Goal: Transaction & Acquisition: Purchase product/service

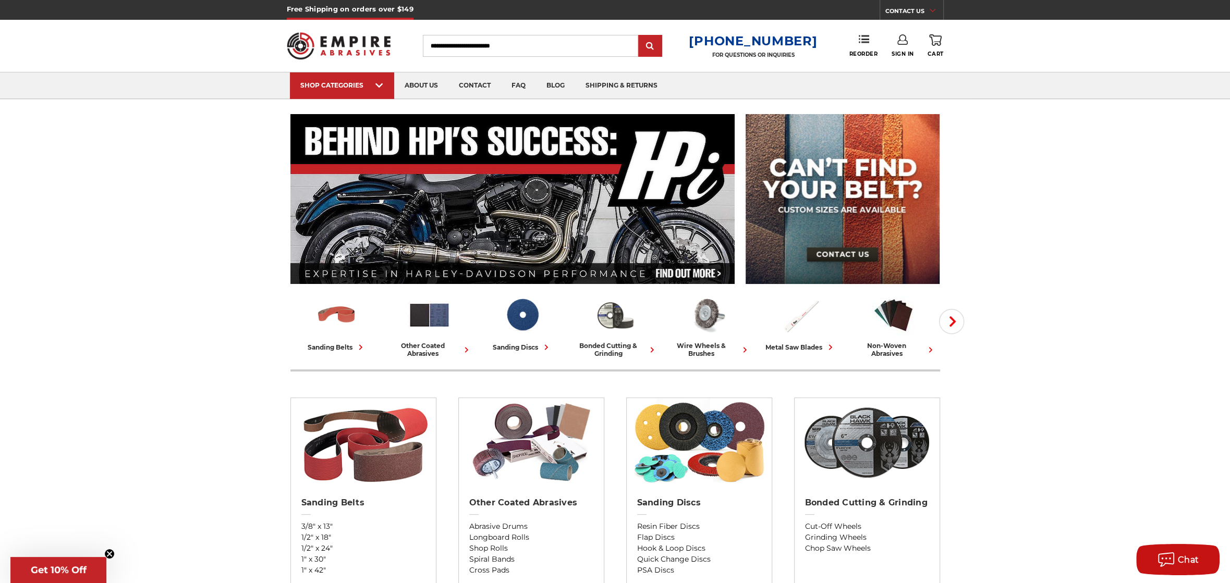
click at [902, 47] on link "Sign In" at bounding box center [902, 45] width 22 height 23
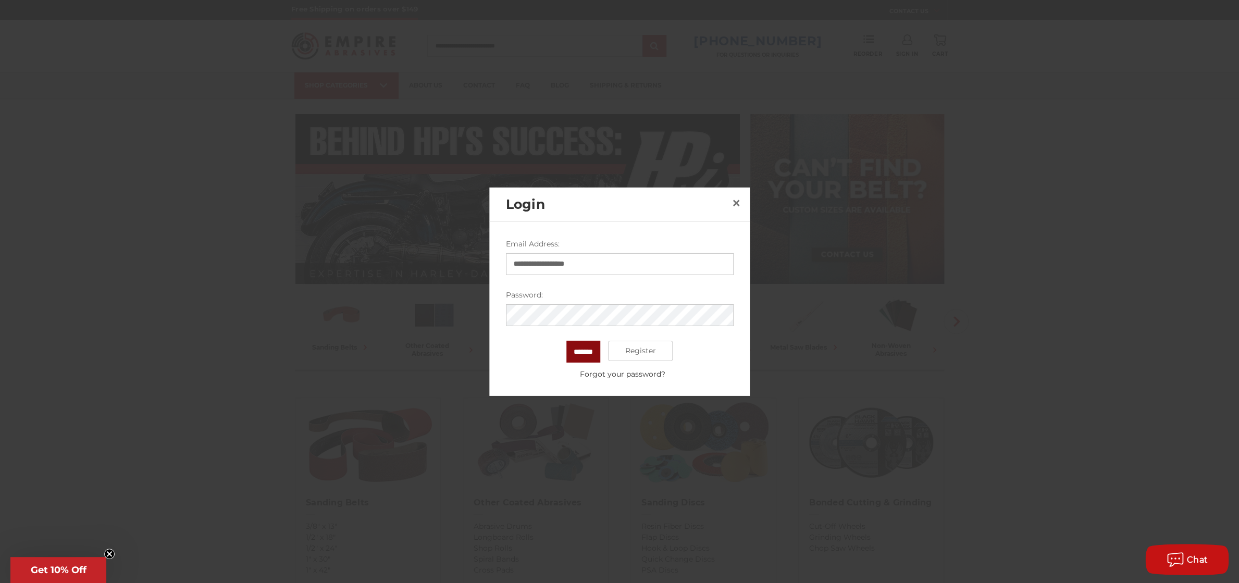
click at [583, 356] on input "*******" at bounding box center [584, 351] width 34 height 22
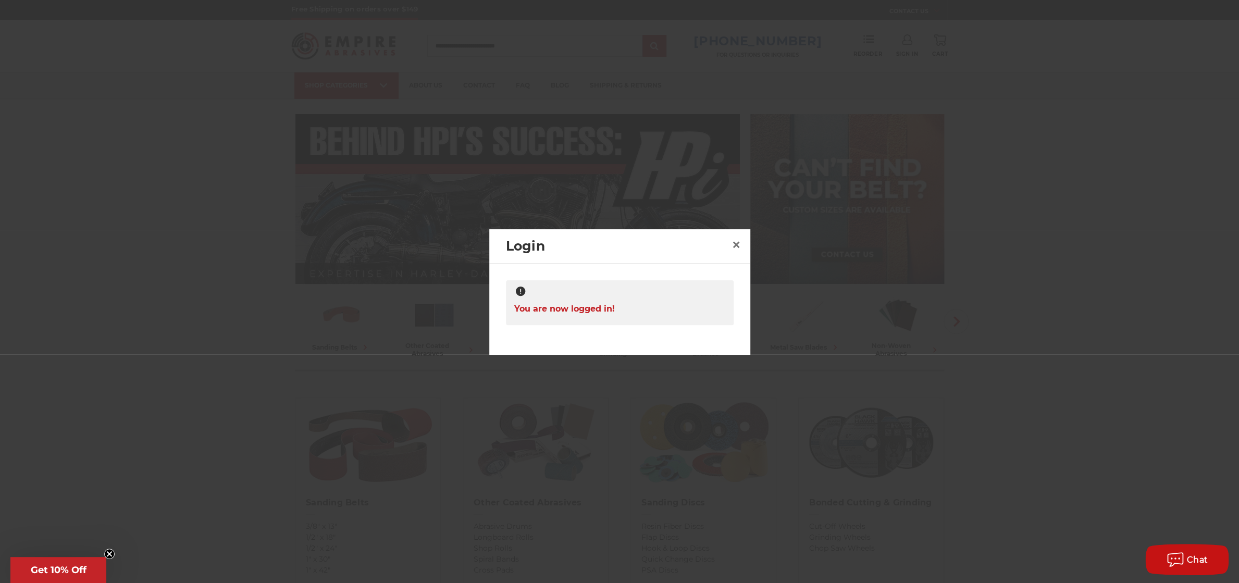
click at [839, 164] on div at bounding box center [619, 291] width 1239 height 583
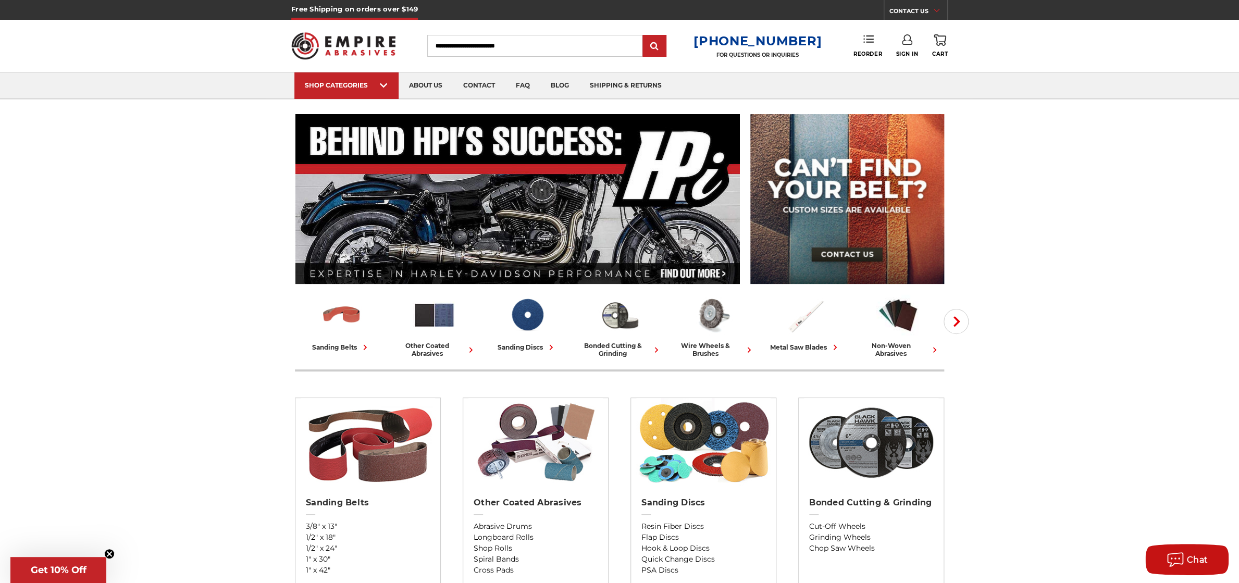
click at [0, 0] on div "Close dialog WANT 10% OFF YOUR NEXT PURCHASE? Sign up for our newsletter to rec…" at bounding box center [0, 0] width 0 height 0
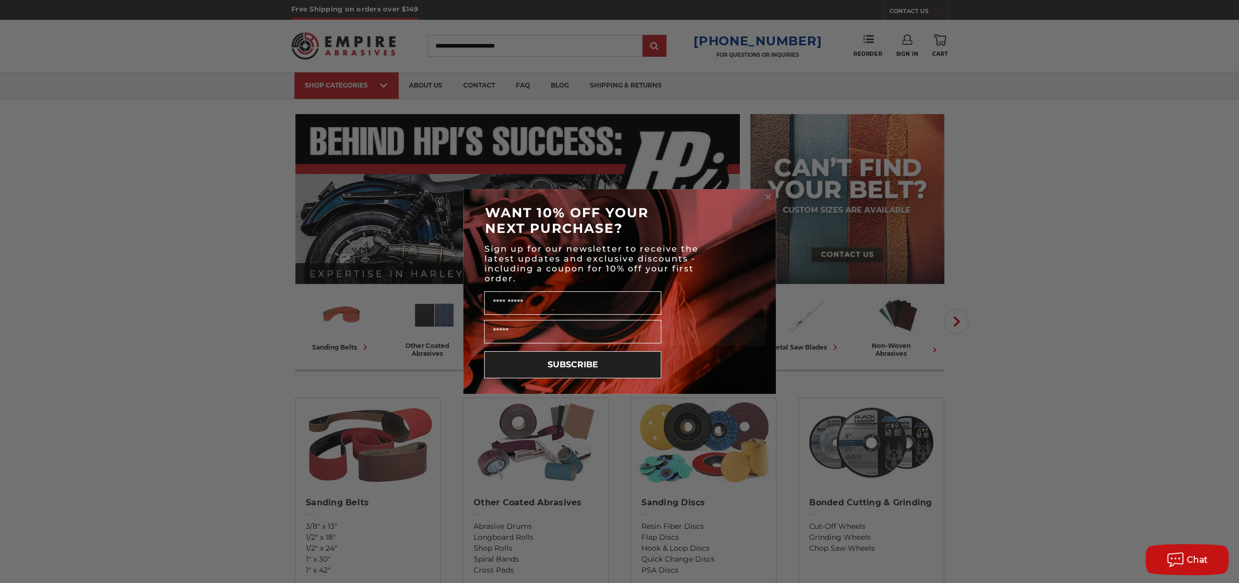
click at [768, 195] on circle "Close dialog" at bounding box center [769, 197] width 10 height 10
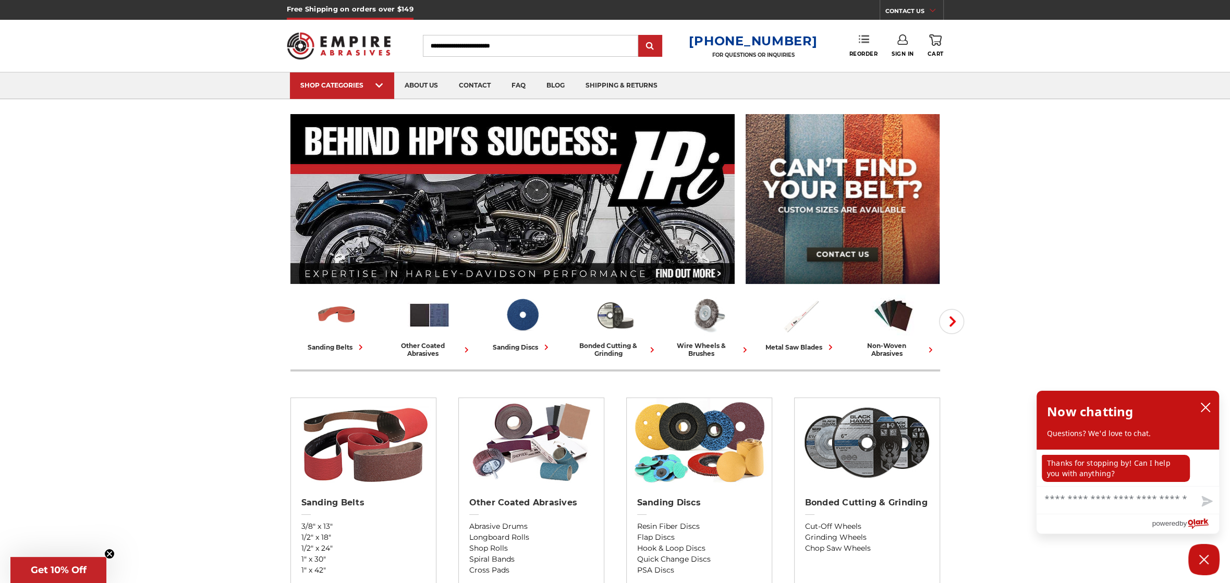
click at [862, 43] on use at bounding box center [863, 38] width 10 height 7
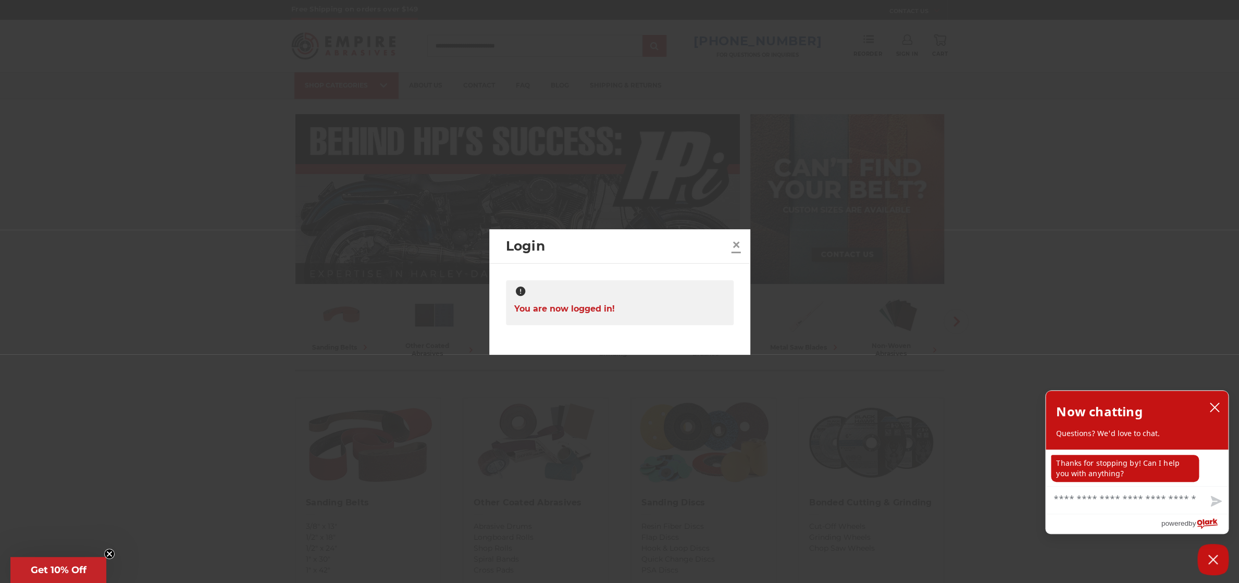
click at [734, 247] on span "×" at bounding box center [736, 245] width 9 height 20
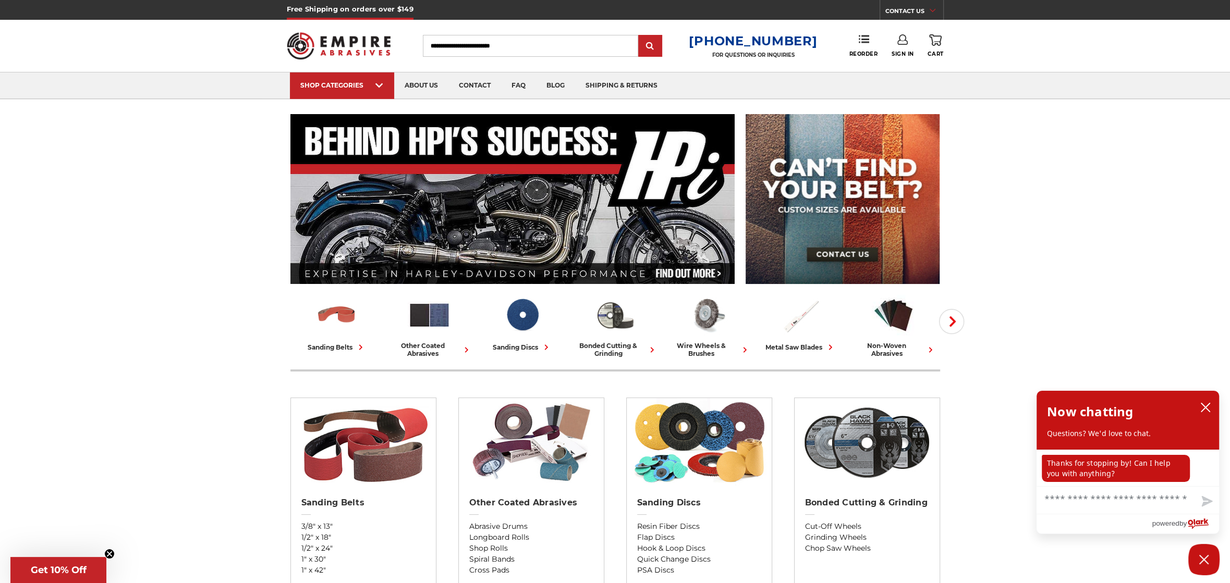
click at [906, 48] on link "Sign In" at bounding box center [902, 45] width 22 height 23
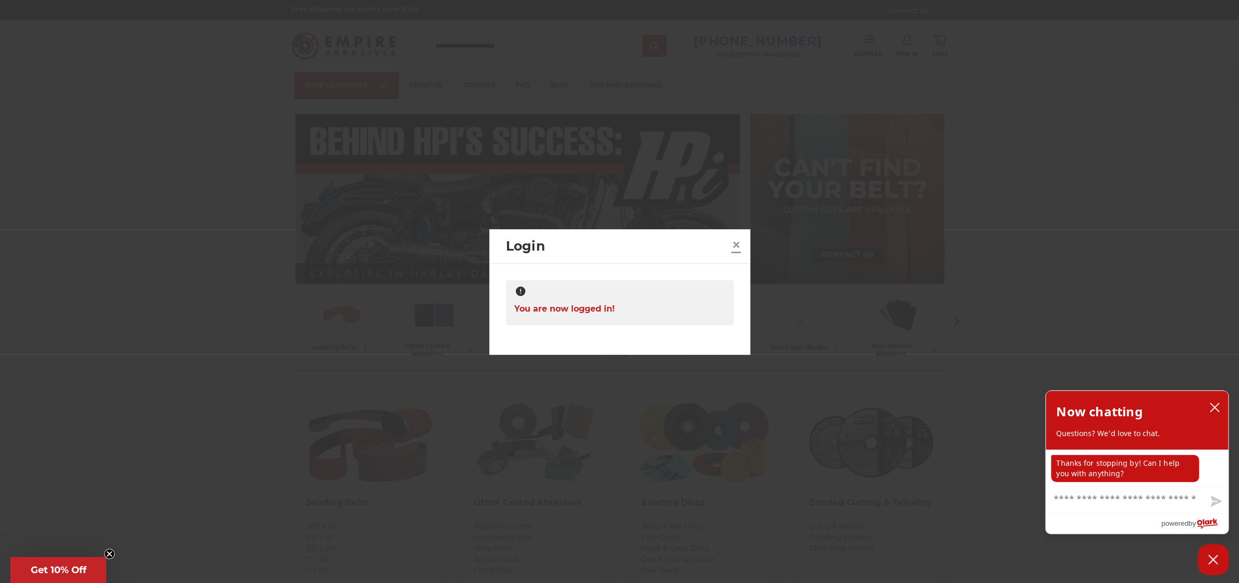
click at [734, 245] on span "×" at bounding box center [736, 245] width 9 height 20
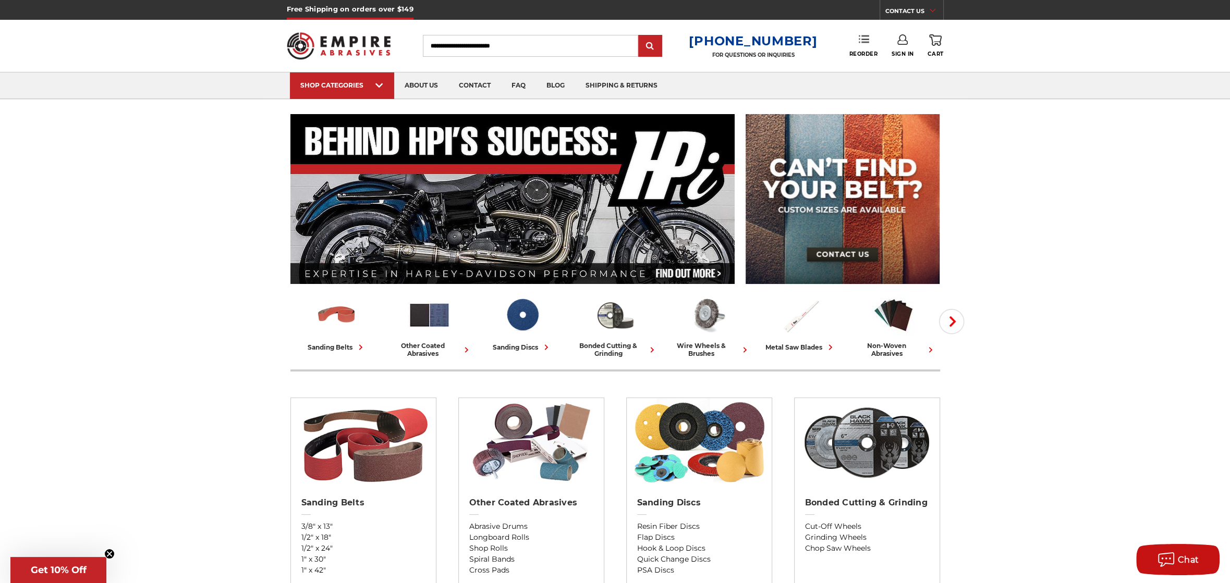
click at [866, 44] on icon at bounding box center [863, 39] width 10 height 10
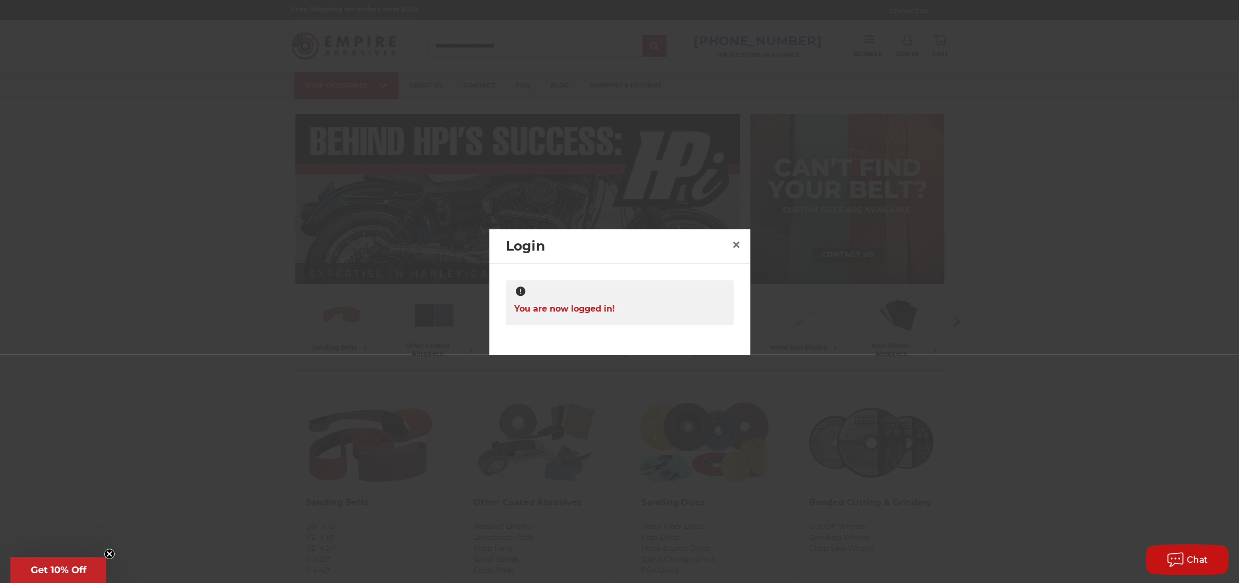
click at [528, 293] on div at bounding box center [619, 292] width 211 height 13
click at [741, 247] on span "×" at bounding box center [736, 245] width 9 height 20
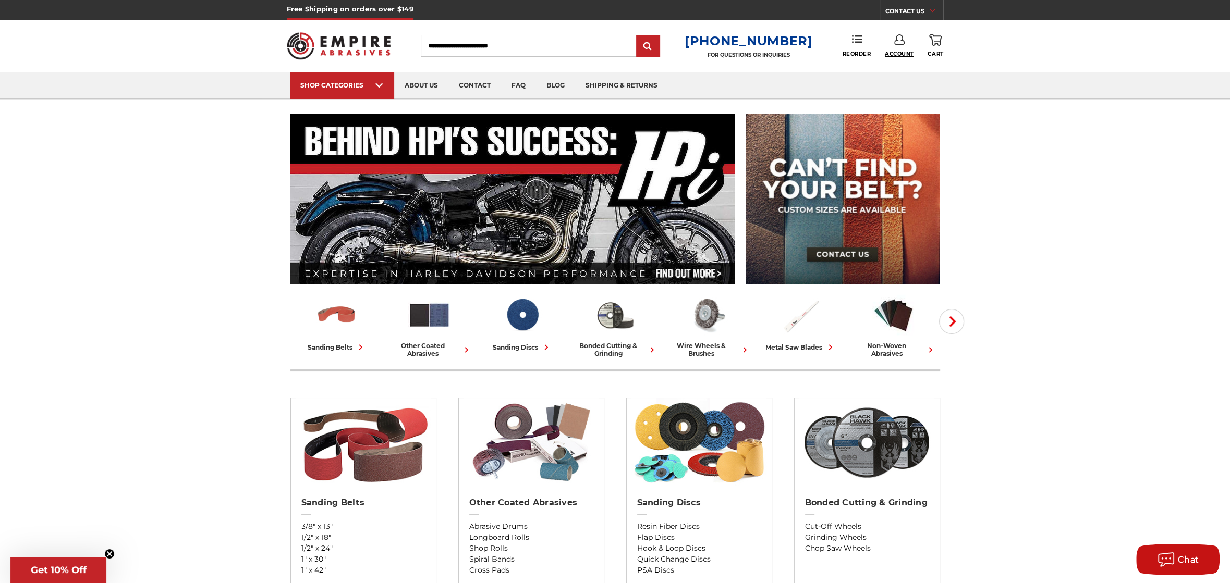
click at [904, 54] on span "Account" at bounding box center [898, 54] width 29 height 7
click at [902, 65] on link "Account" at bounding box center [899, 68] width 75 height 20
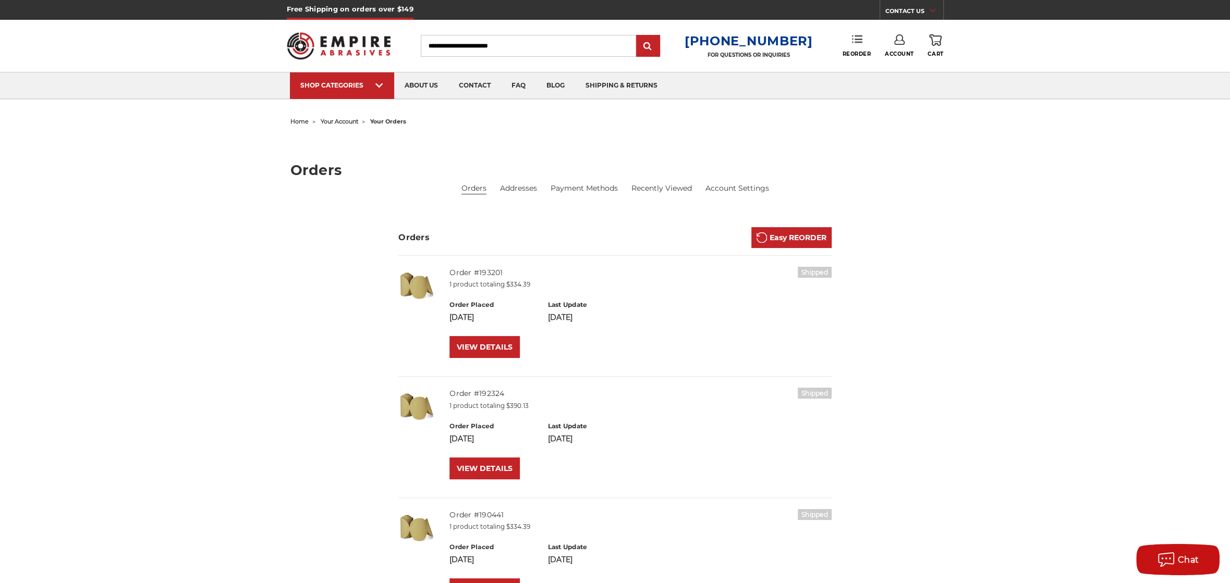
click at [852, 46] on link "Reorder" at bounding box center [856, 45] width 29 height 22
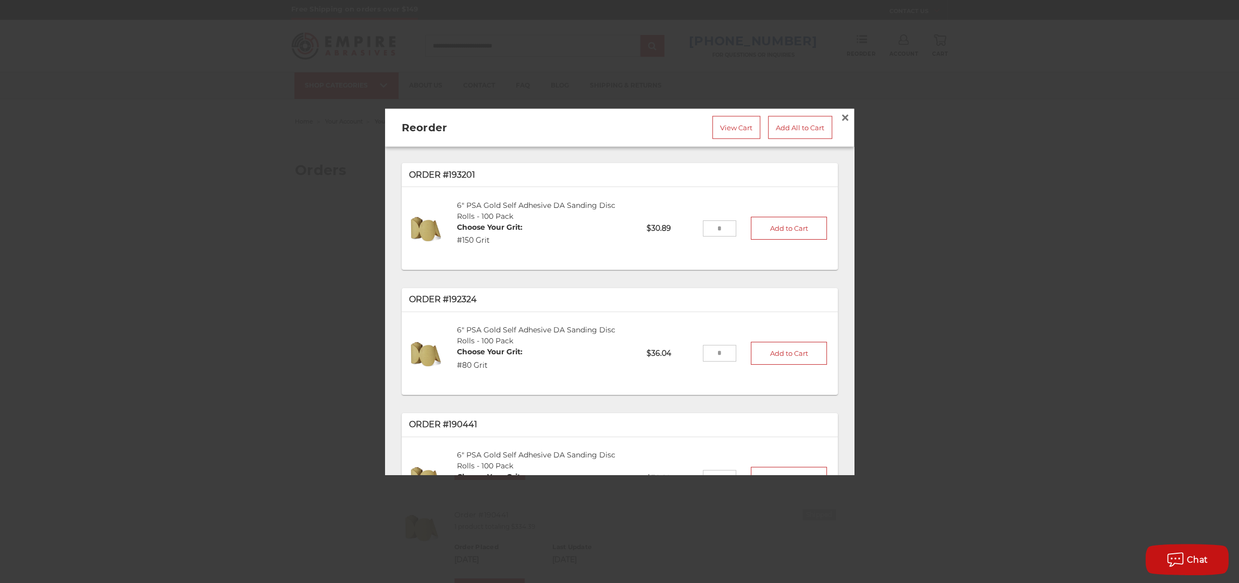
click at [708, 225] on input "tel" at bounding box center [720, 228] width 34 height 17
type input "*"
click at [781, 229] on button "Add to Cart" at bounding box center [789, 228] width 76 height 23
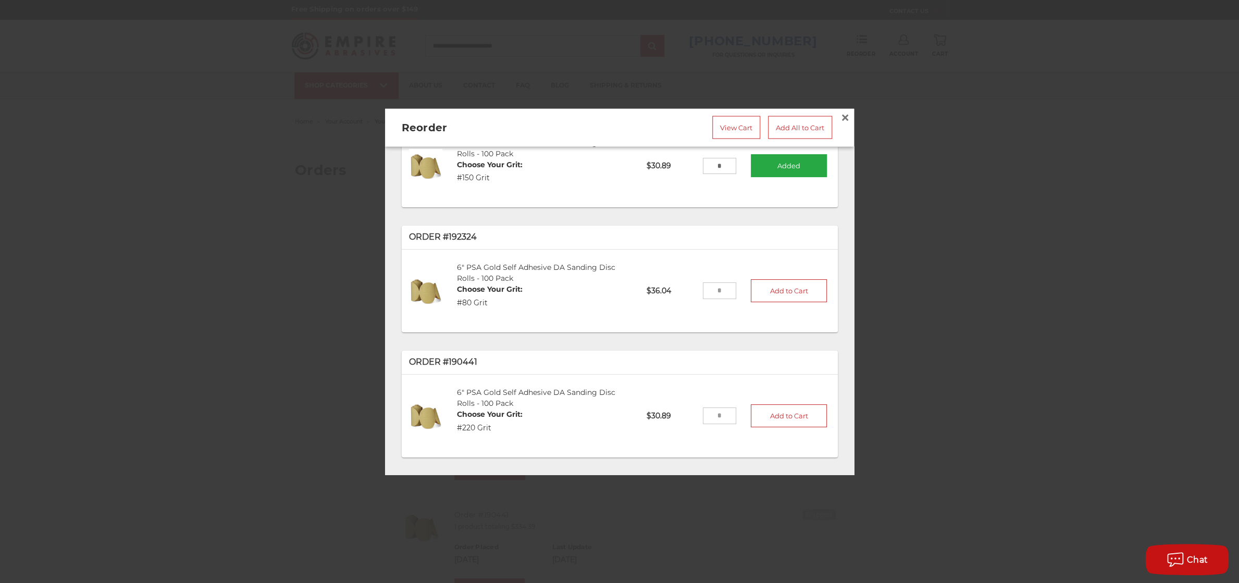
scroll to position [64, 0]
click at [711, 414] on input "tel" at bounding box center [720, 414] width 34 height 17
type input "**"
click at [784, 413] on button "Add to Cart" at bounding box center [789, 414] width 76 height 23
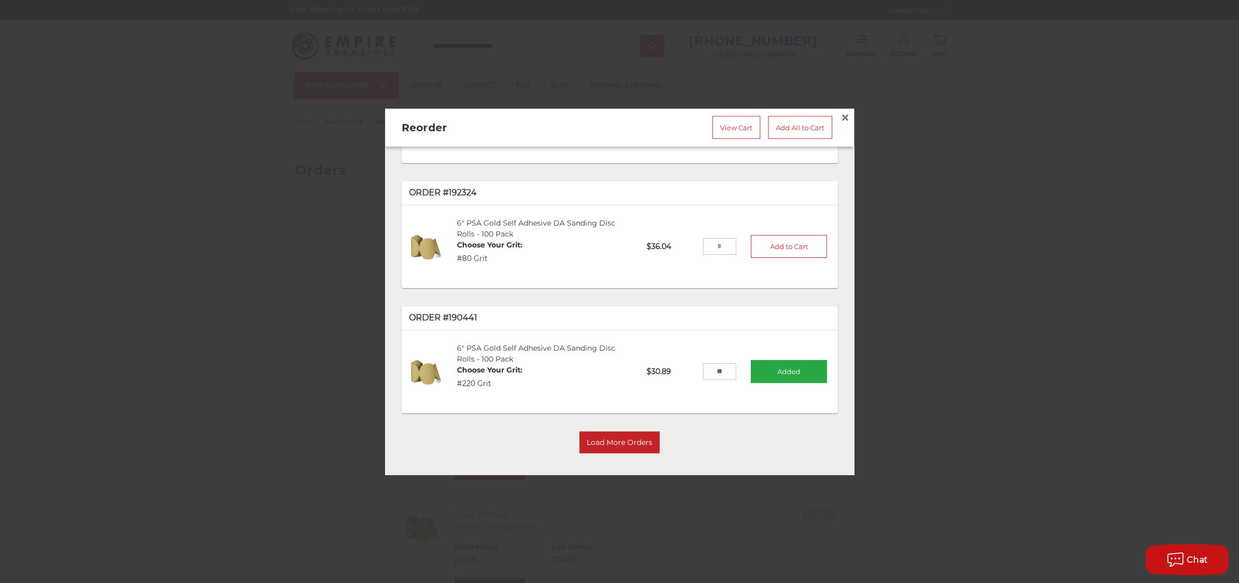
scroll to position [109, 0]
click at [626, 437] on button "Load More Orders" at bounding box center [620, 440] width 80 height 22
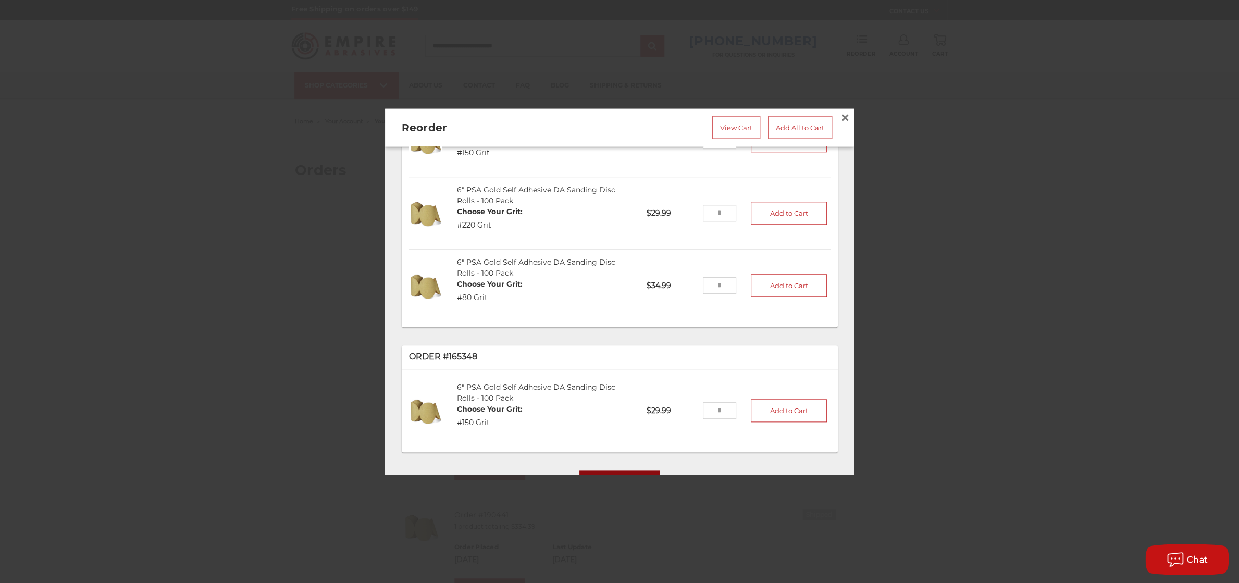
scroll to position [703, 0]
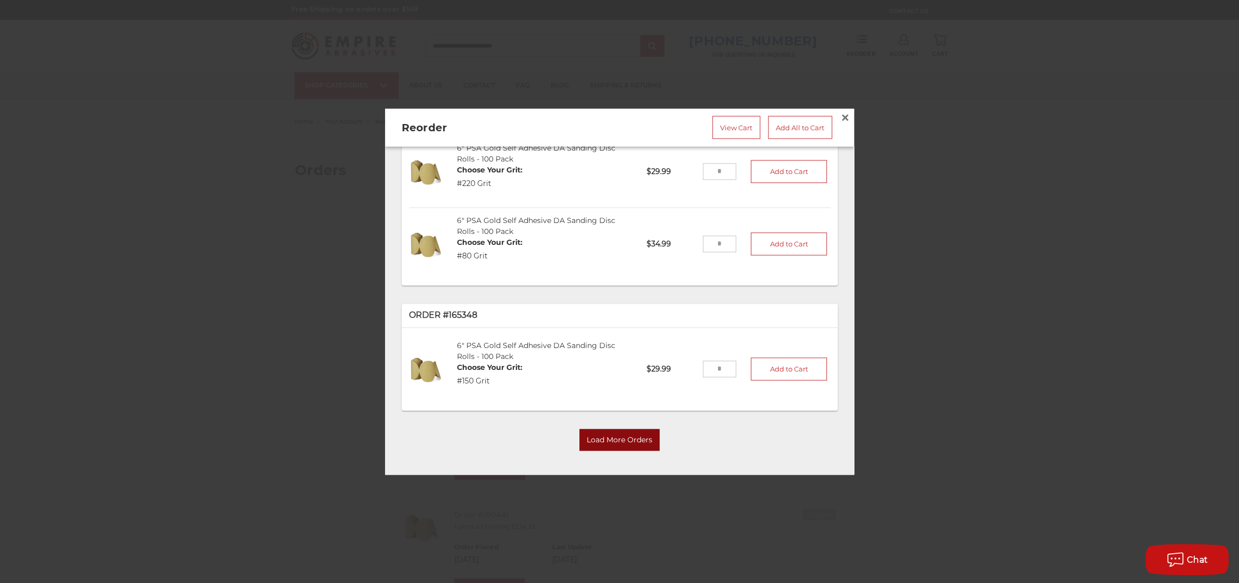
click at [638, 436] on button "Load More Orders" at bounding box center [620, 440] width 80 height 22
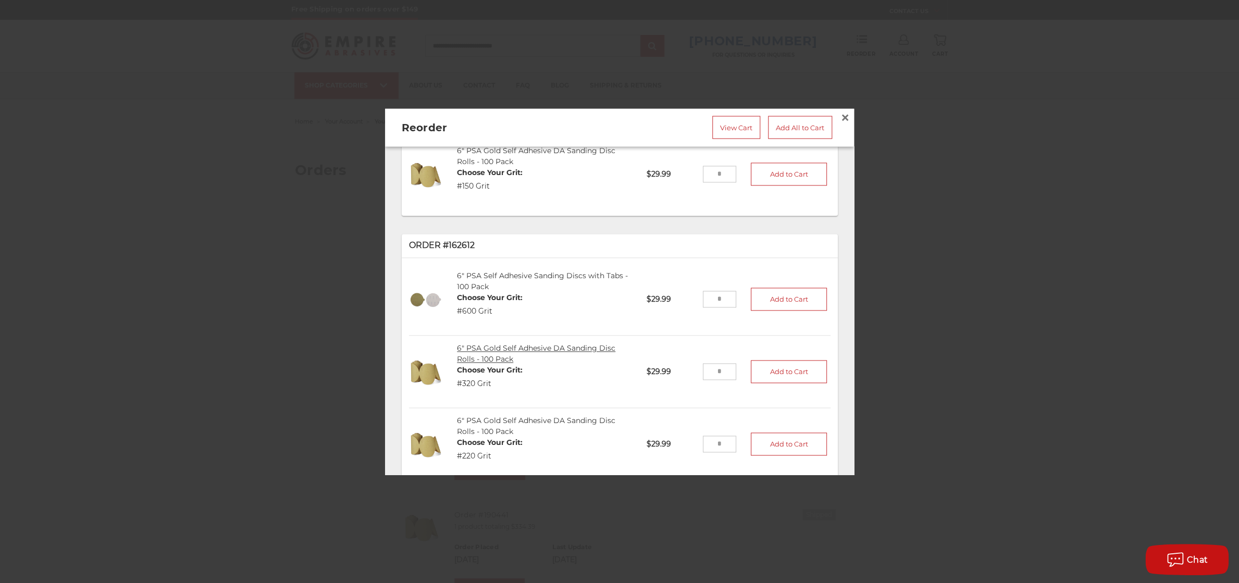
scroll to position [904, 0]
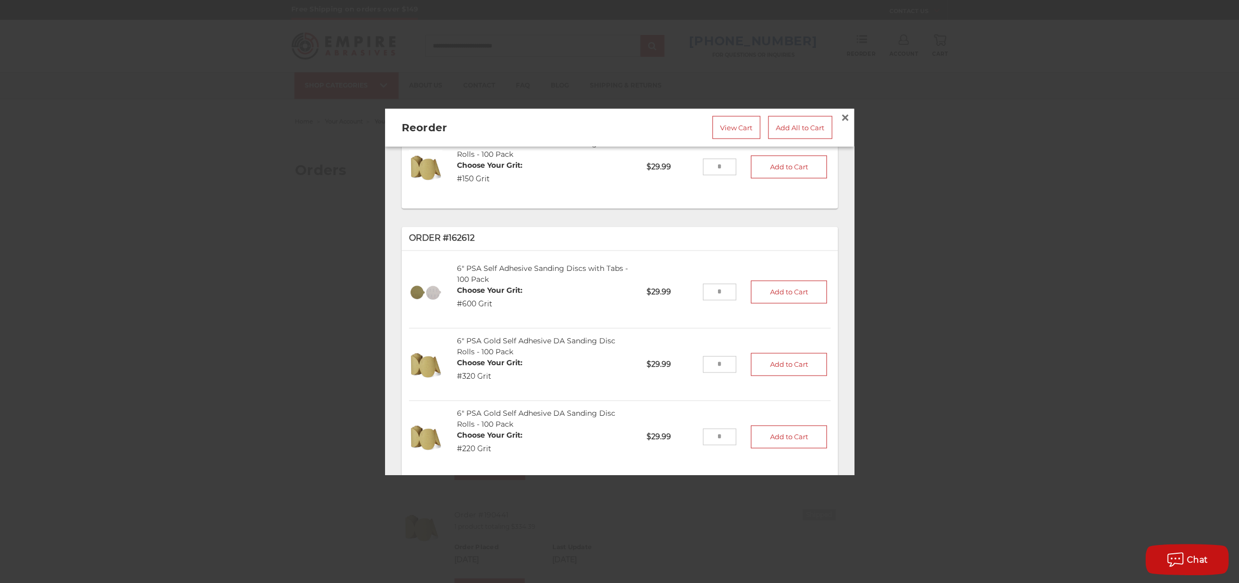
click at [724, 291] on li "6" PSA Self Adhesive Sanding Discs with Tabs - 100 Pack Choose Your Grit: #600 …" at bounding box center [620, 292] width 422 height 72
click at [717, 288] on input "tel" at bounding box center [720, 292] width 34 height 17
type input "*"
click at [794, 284] on button "Add to Cart" at bounding box center [789, 292] width 76 height 23
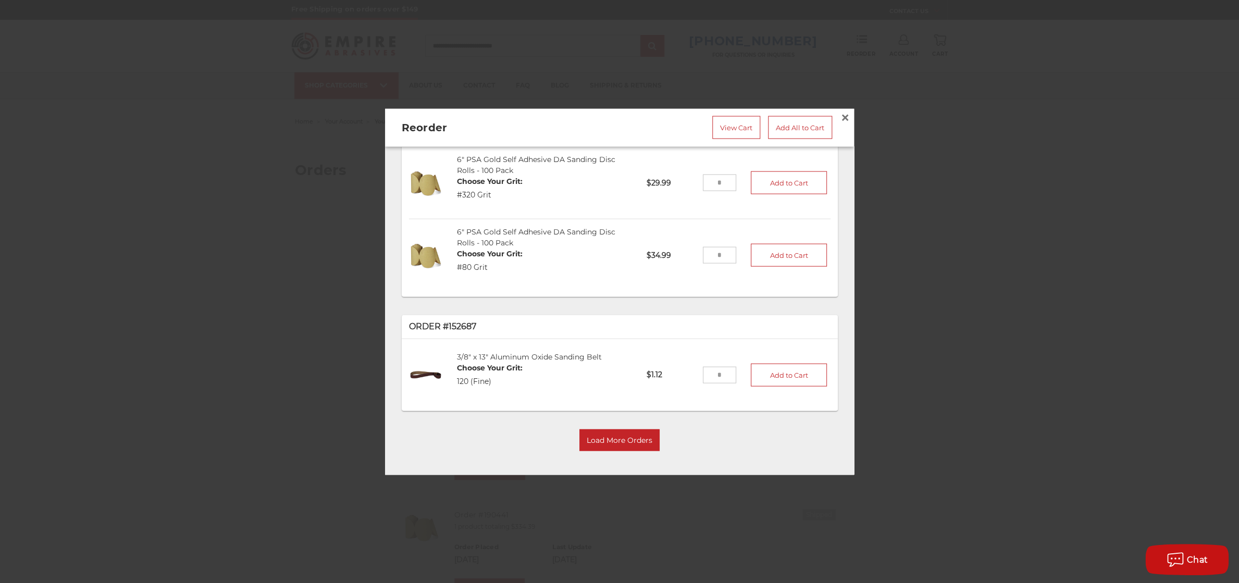
scroll to position [1430, 0]
click at [597, 443] on button "Load More Orders" at bounding box center [620, 440] width 80 height 22
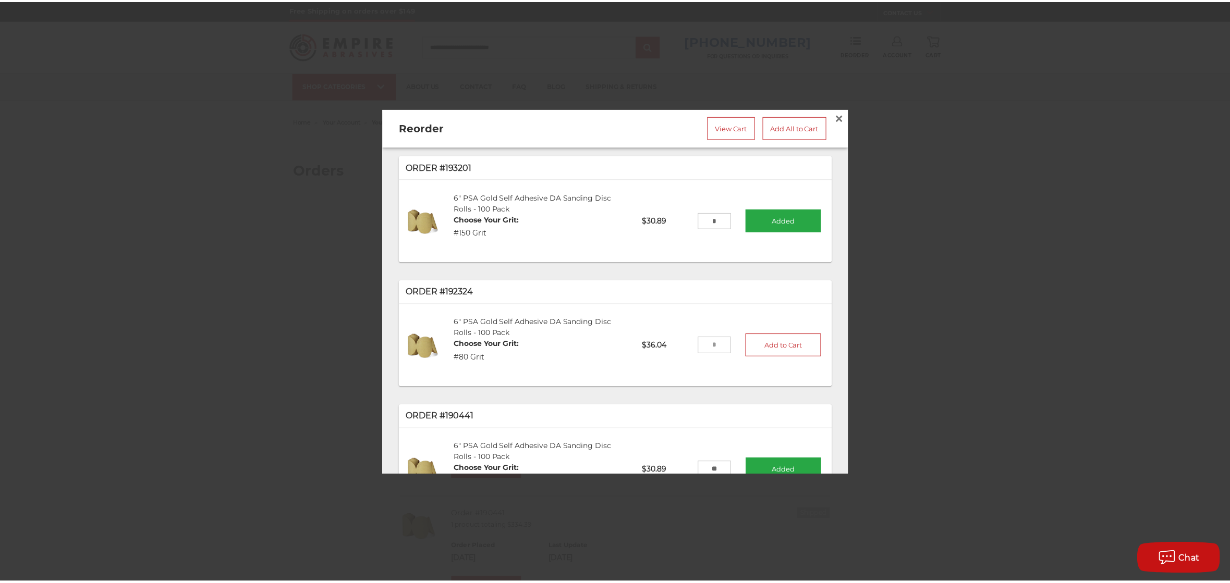
scroll to position [0, 0]
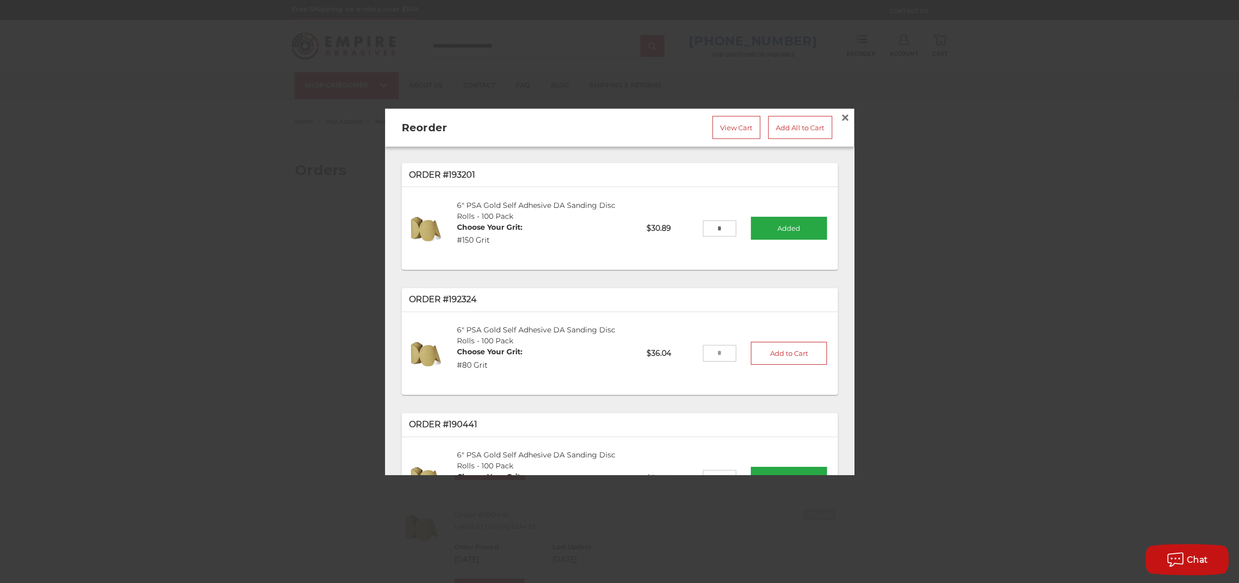
click at [620, 52] on div at bounding box center [619, 291] width 1239 height 583
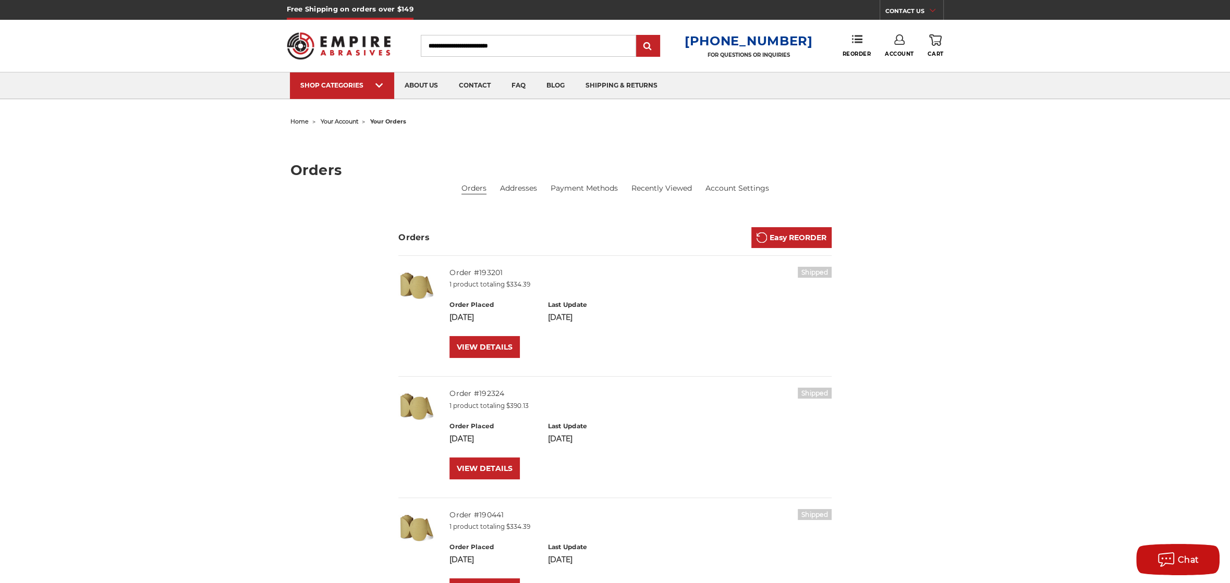
click at [293, 119] on span "home" at bounding box center [299, 121] width 18 height 7
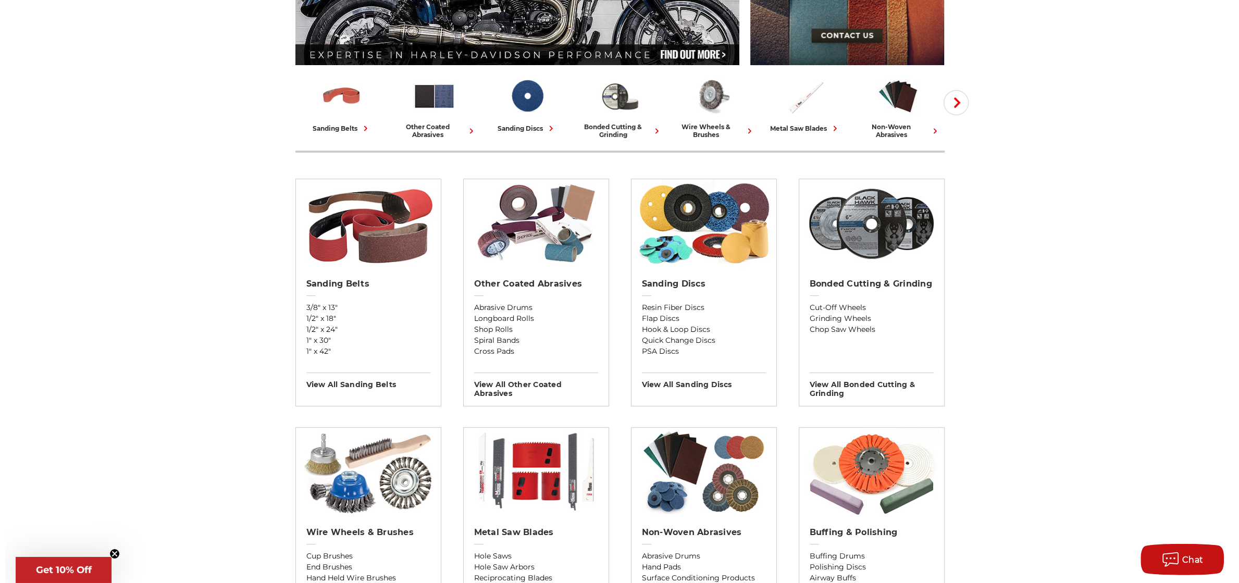
scroll to position [228, 0]
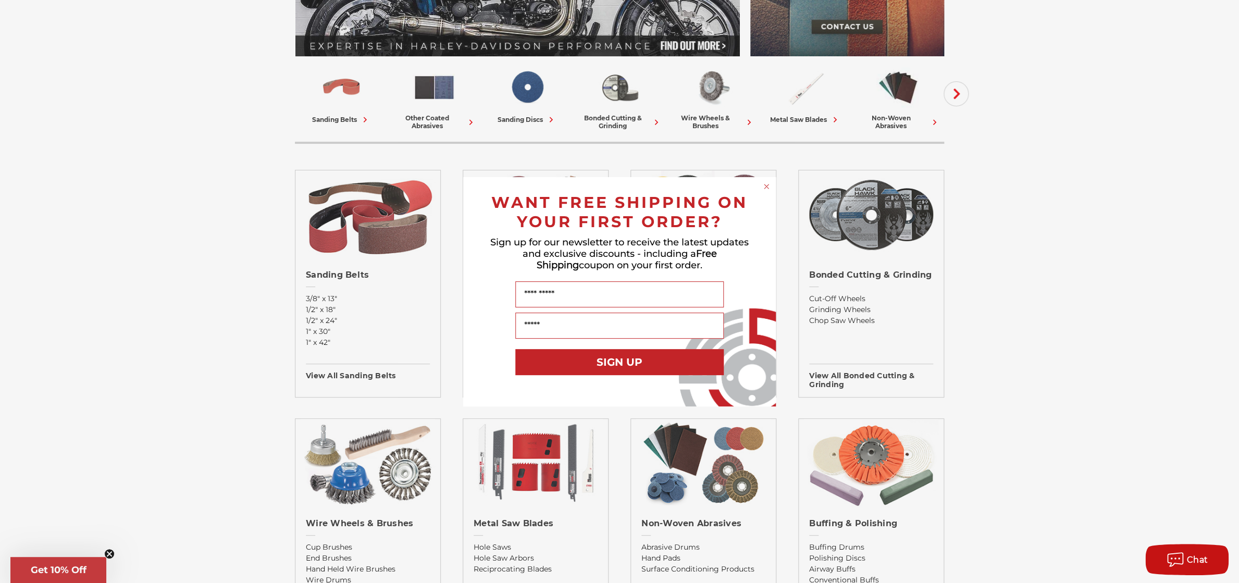
click at [766, 188] on circle "Close dialog" at bounding box center [767, 186] width 10 height 10
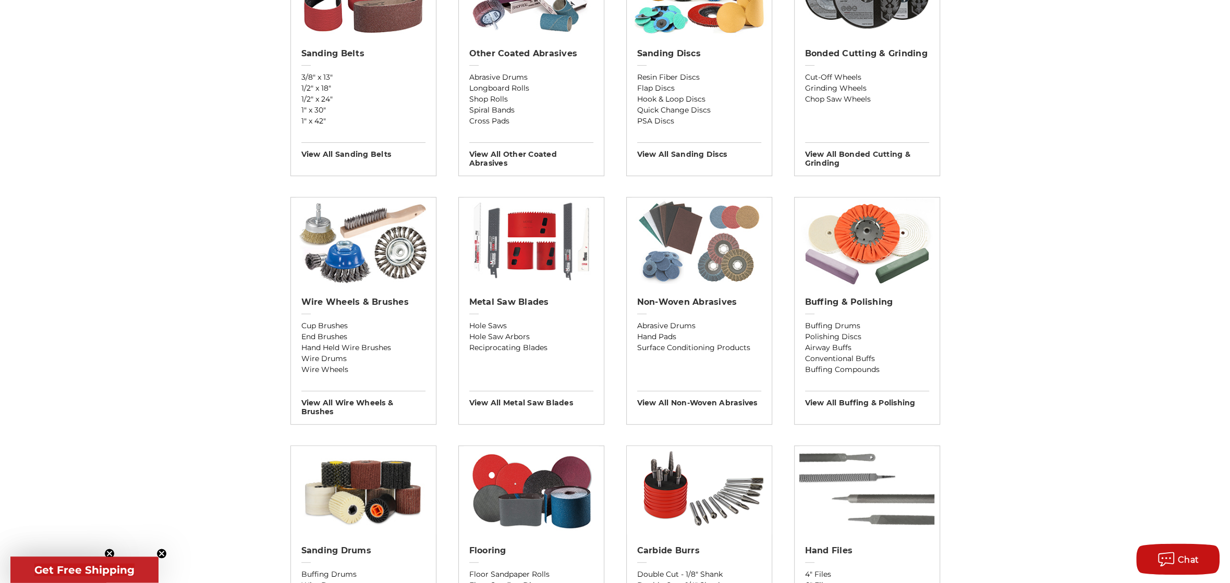
scroll to position [438, 0]
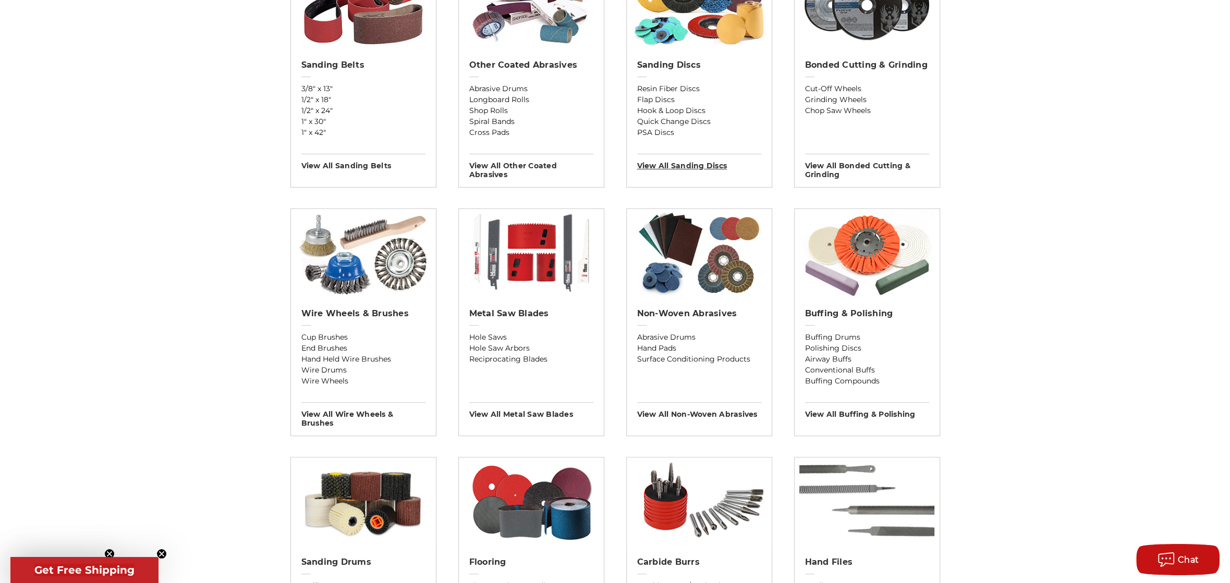
click at [692, 159] on h3 "View All sanding discs" at bounding box center [699, 162] width 124 height 17
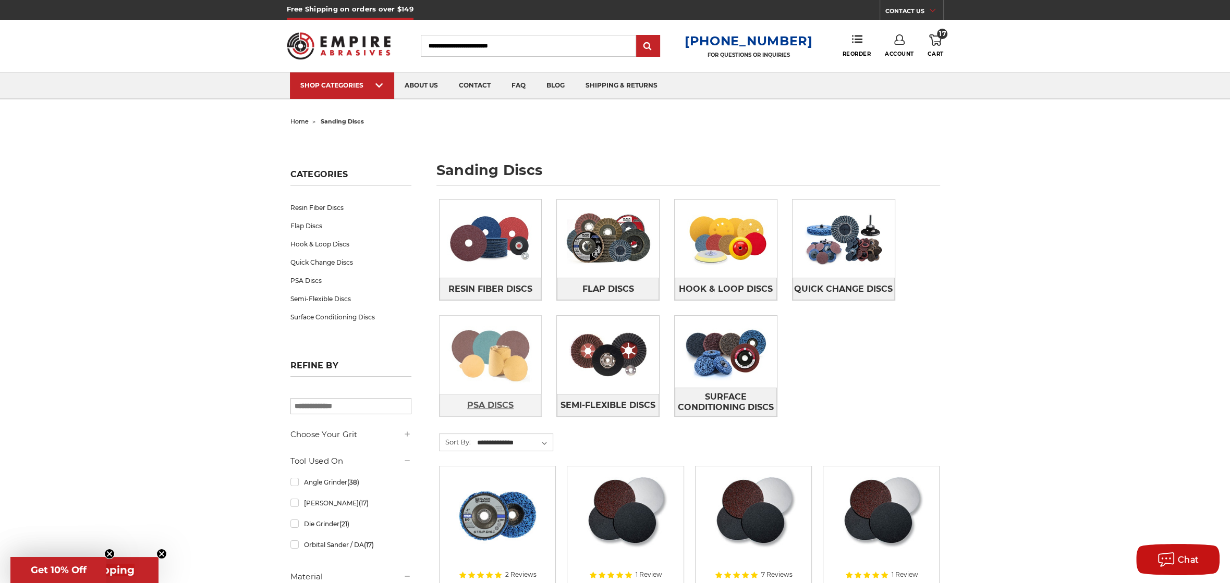
click at [512, 403] on span "PSA Discs" at bounding box center [490, 406] width 46 height 18
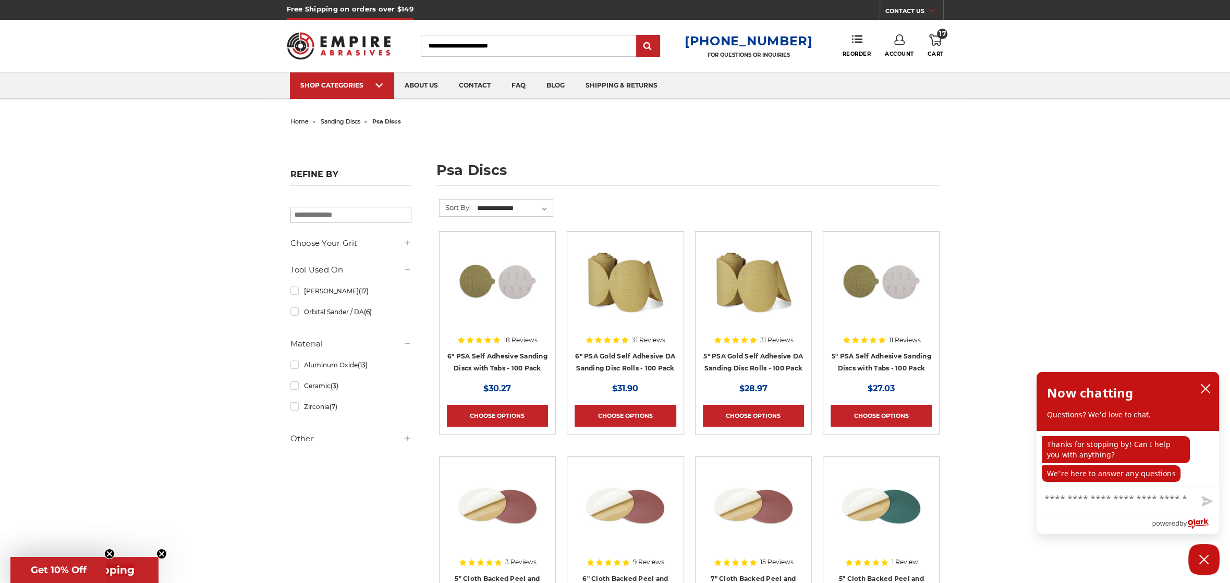
click at [938, 36] on span "17" at bounding box center [942, 34] width 10 height 10
click at [880, 115] on link "View Cart" at bounding box center [865, 116] width 128 height 23
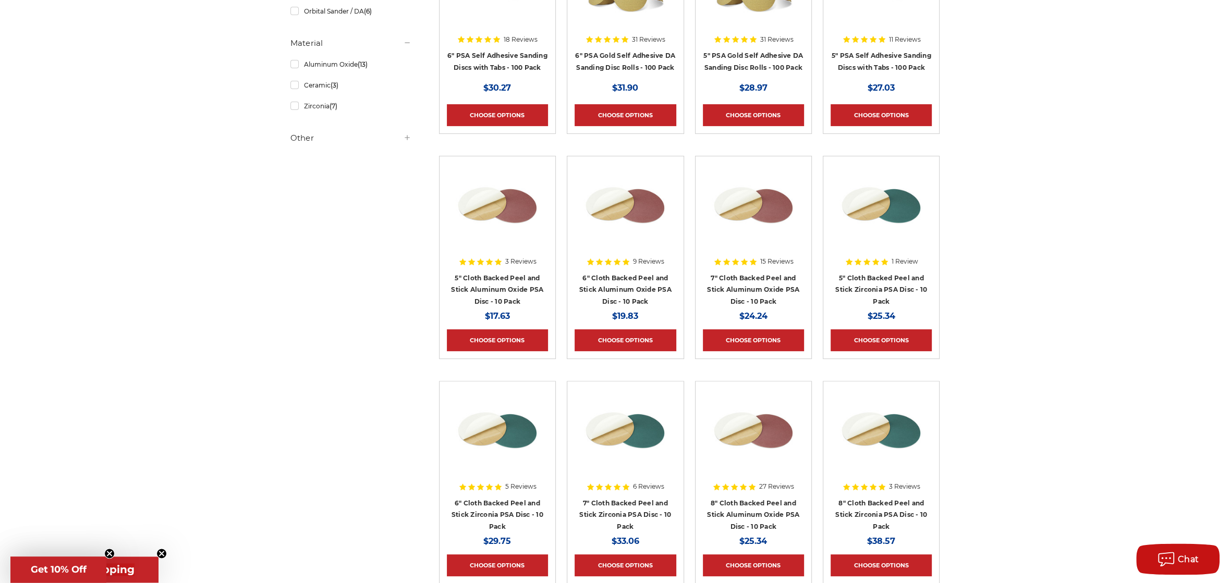
scroll to position [118, 0]
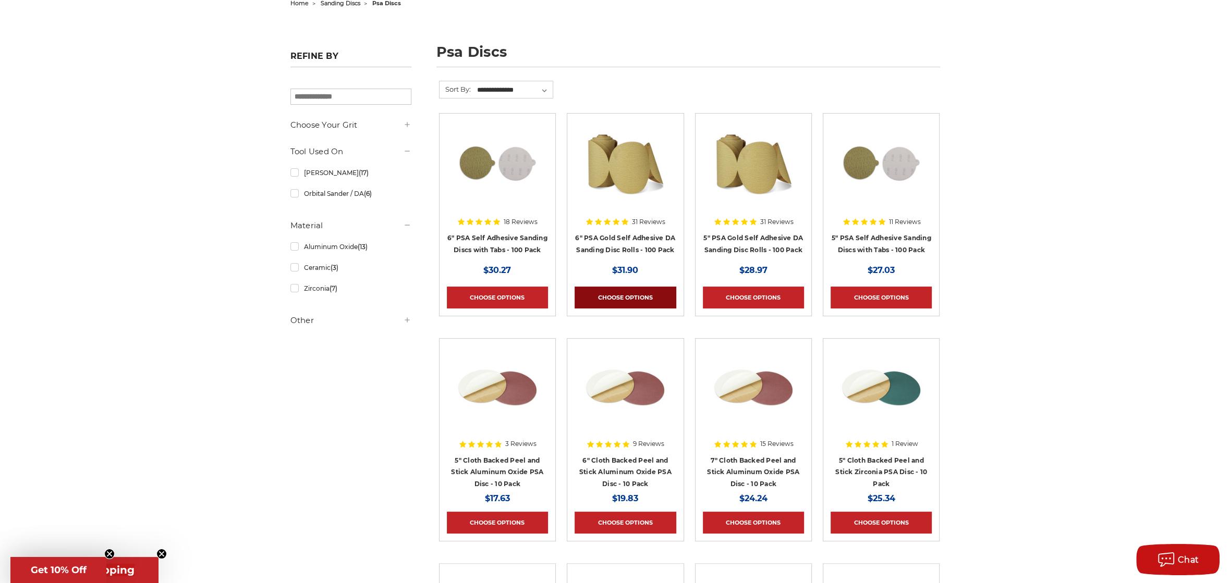
click at [640, 300] on link "Choose Options" at bounding box center [624, 298] width 101 height 22
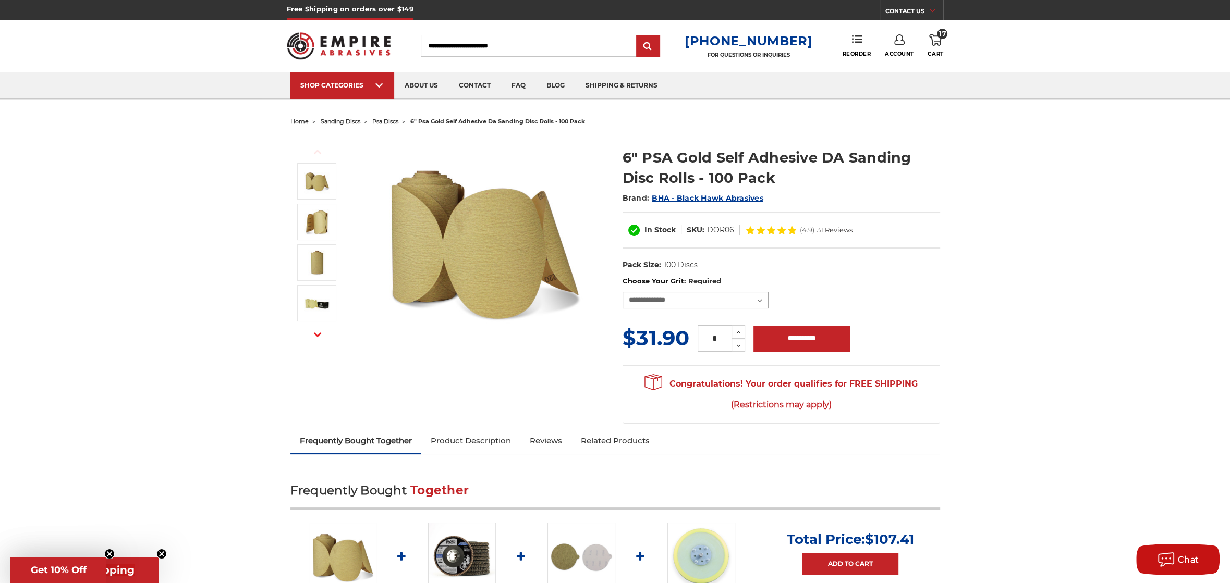
select select "***"
click option "*********" at bounding box center [0, 0] width 0 height 0
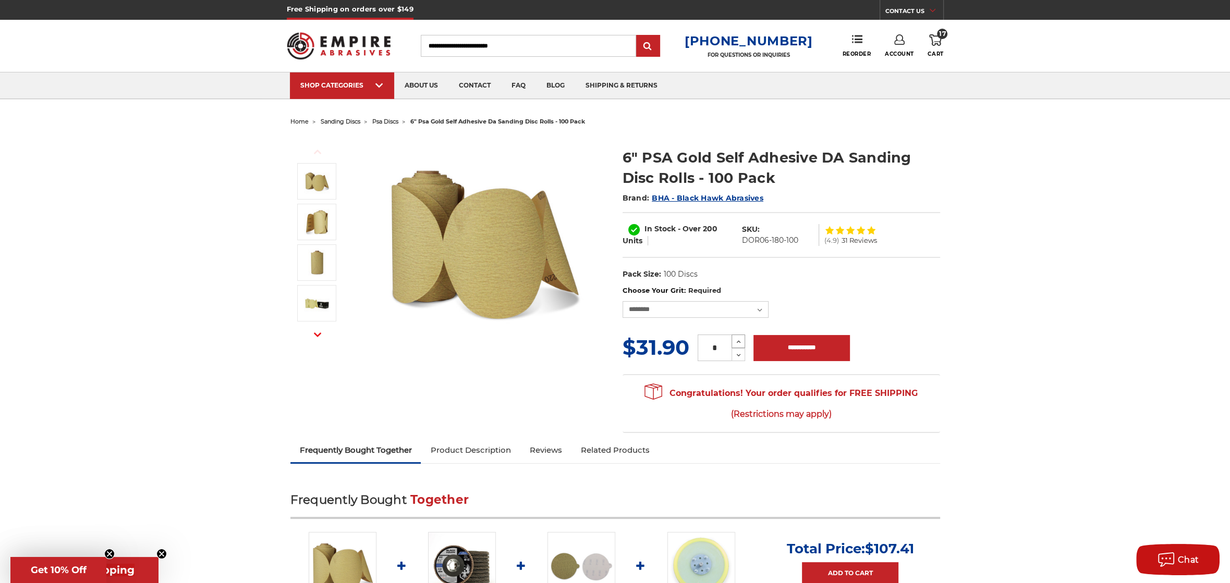
click at [743, 341] on button "Increase Quantity:" at bounding box center [738, 342] width 14 height 14
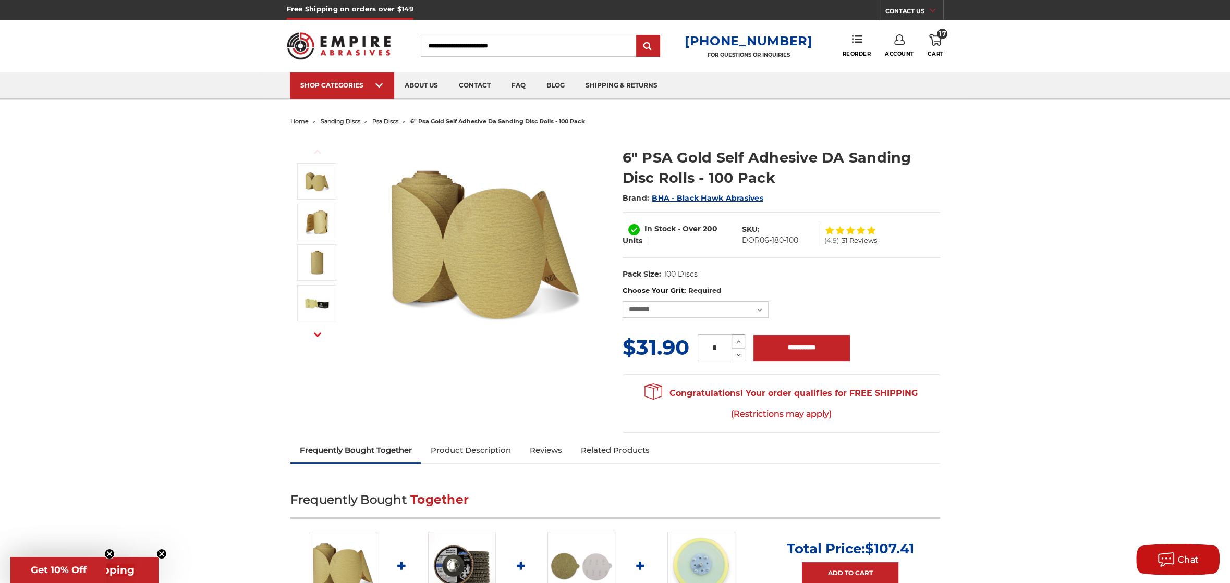
type input "*"
click at [820, 348] on input "**********" at bounding box center [801, 348] width 96 height 26
type input "**********"
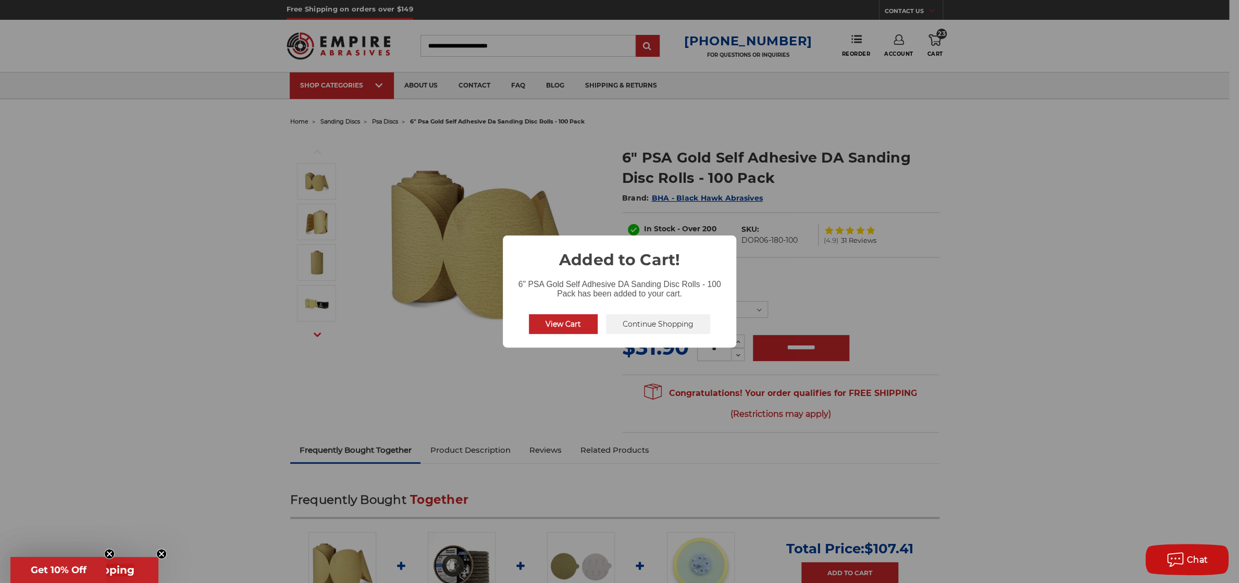
click at [643, 322] on button "Continue Shopping" at bounding box center [658, 324] width 104 height 20
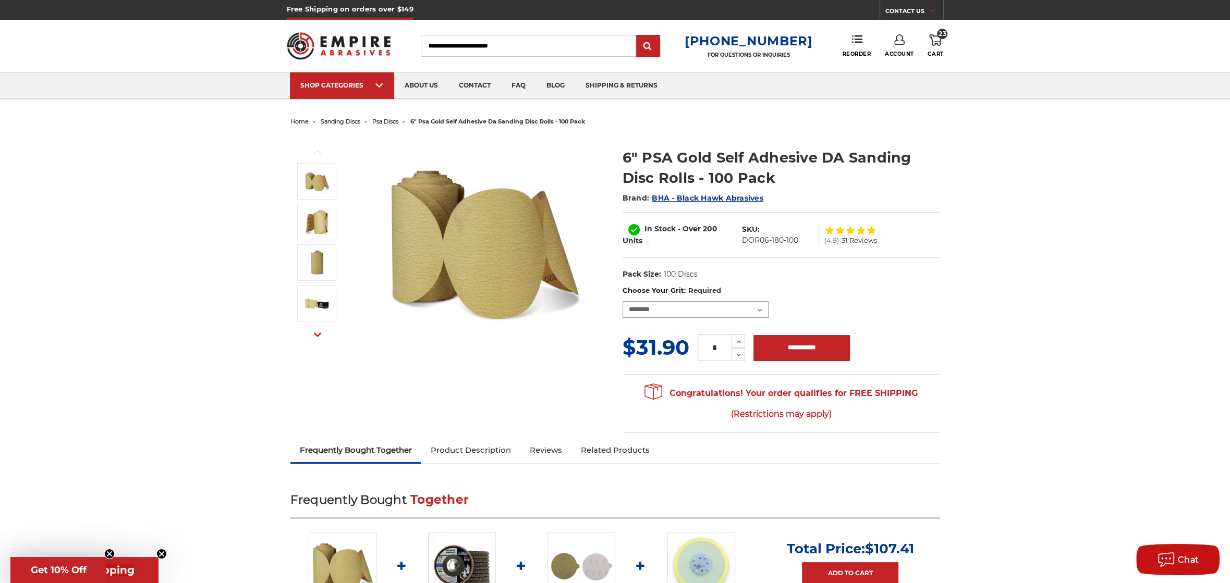
select select "***"
click option "*********" at bounding box center [0, 0] width 0 height 0
click at [738, 355] on icon at bounding box center [738, 355] width 8 height 9
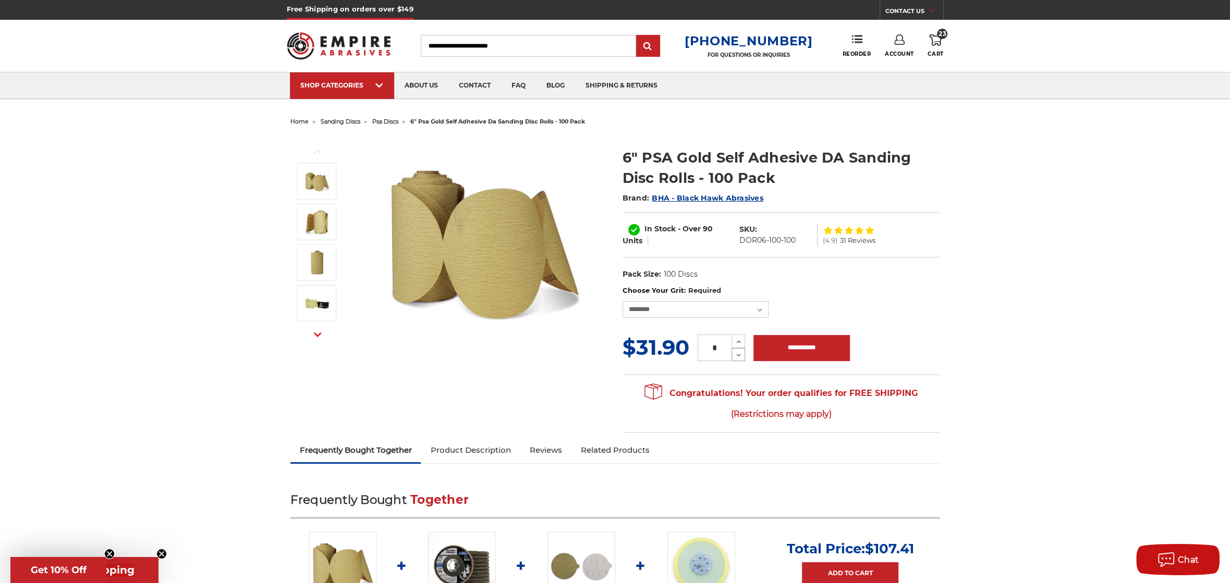
click at [738, 355] on icon at bounding box center [738, 355] width 8 height 9
click at [739, 341] on use at bounding box center [738, 342] width 4 height 3
type input "*"
click at [815, 349] on input "**********" at bounding box center [801, 348] width 96 height 26
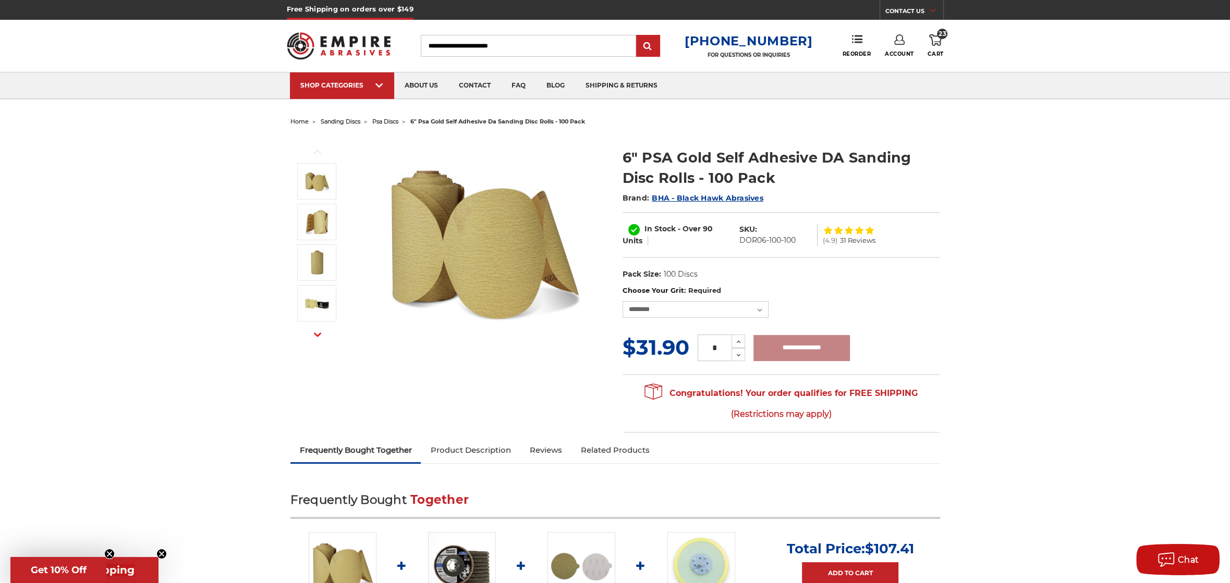
type input "**********"
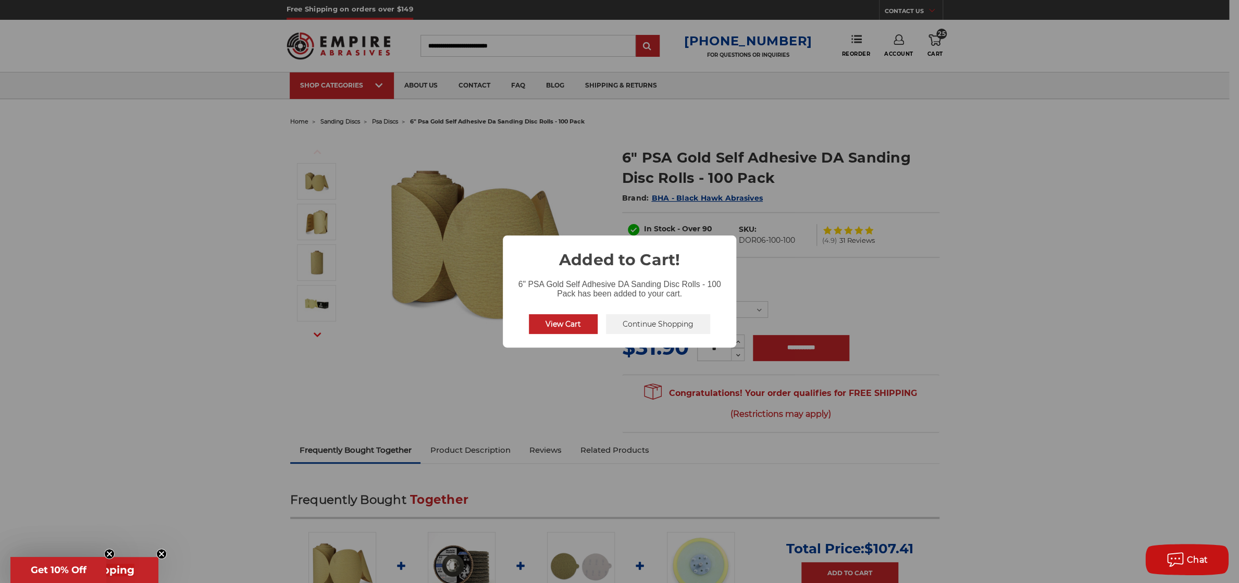
click at [560, 320] on button "View Cart" at bounding box center [563, 324] width 69 height 20
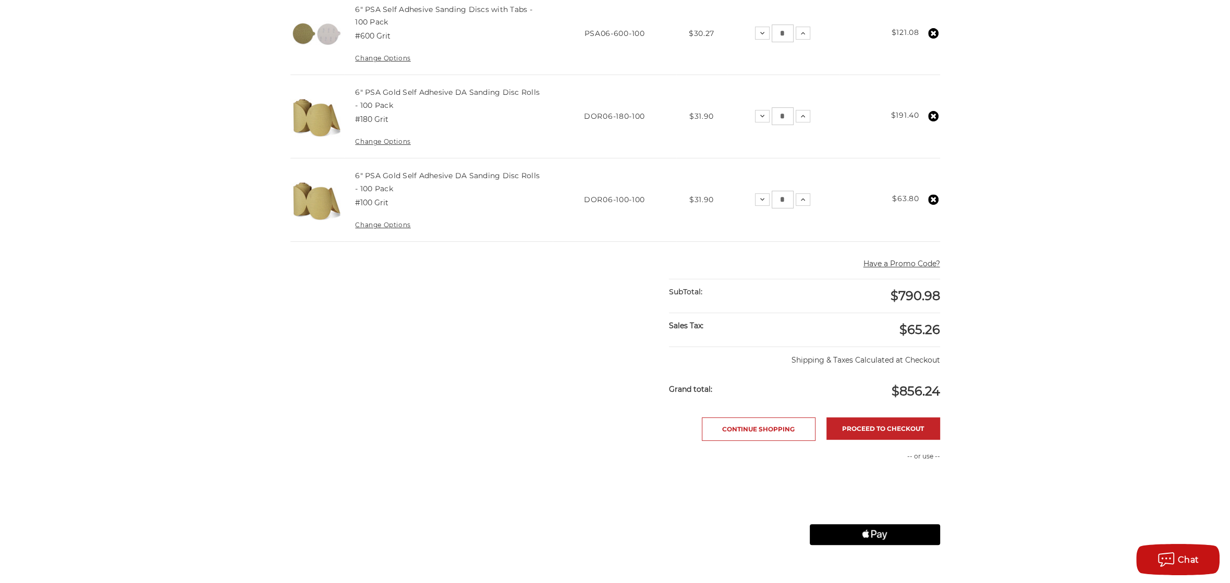
scroll to position [529, 0]
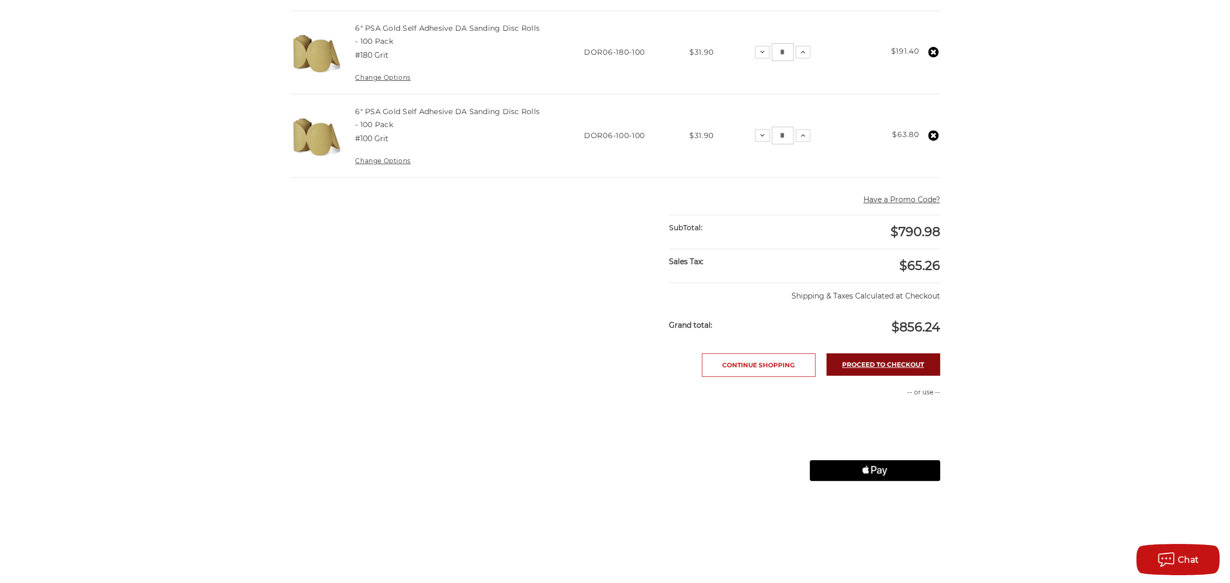
click at [868, 364] on link "Proceed to checkout" at bounding box center [883, 364] width 114 height 22
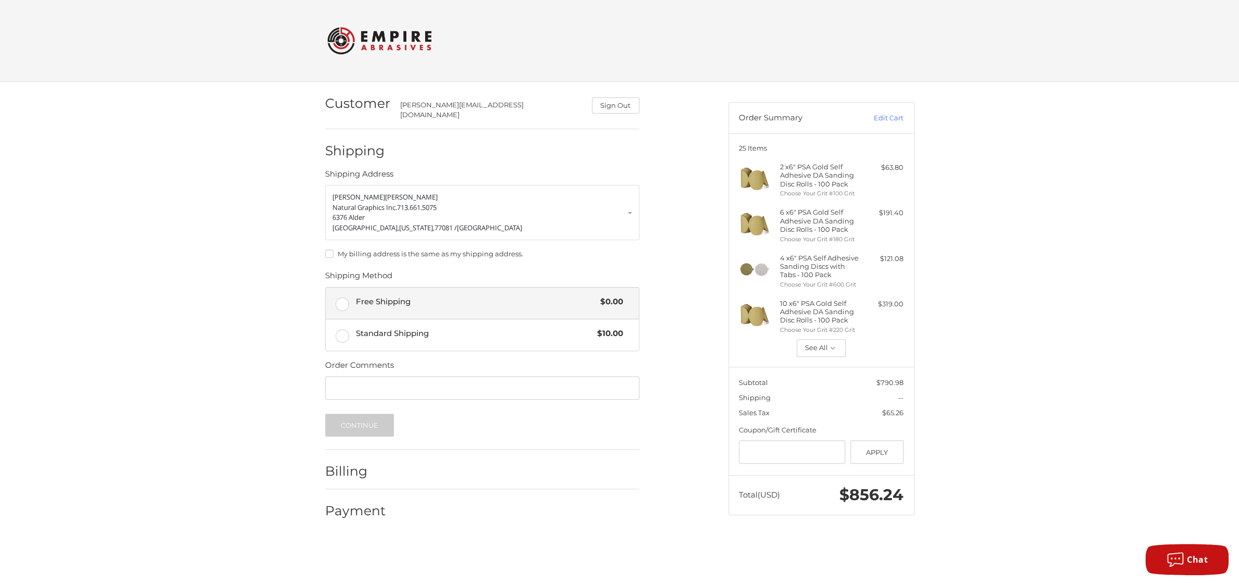
click at [347, 295] on label "Free Shipping $0.00" at bounding box center [482, 303] width 313 height 31
click at [352, 419] on button "Continue" at bounding box center [359, 425] width 69 height 23
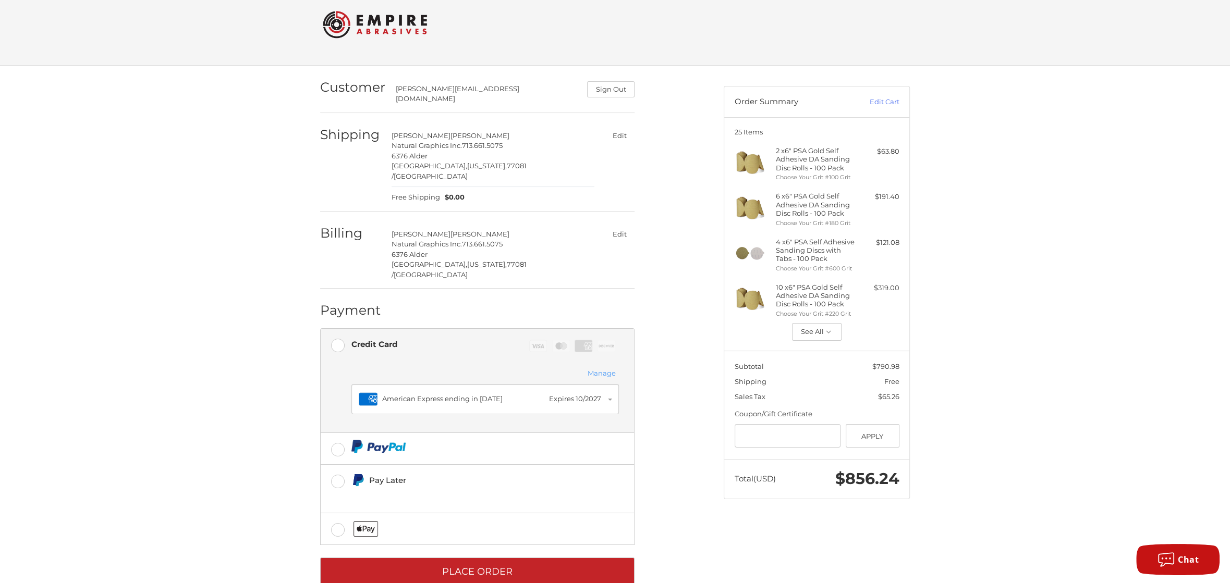
scroll to position [18, 0]
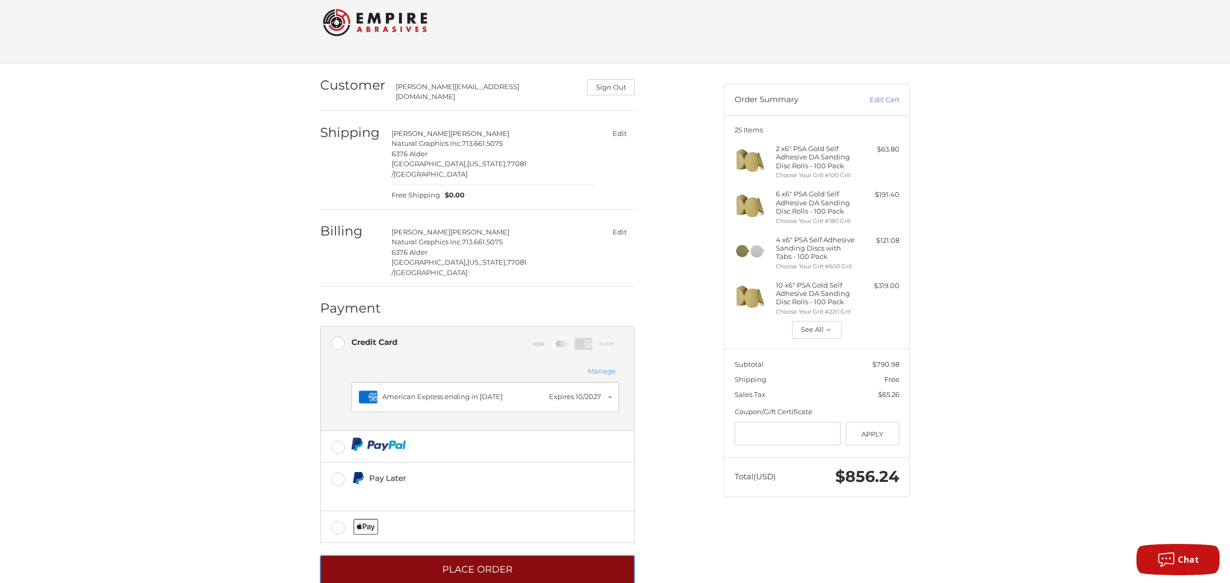
click at [470, 556] on button "Place Order" at bounding box center [477, 570] width 314 height 29
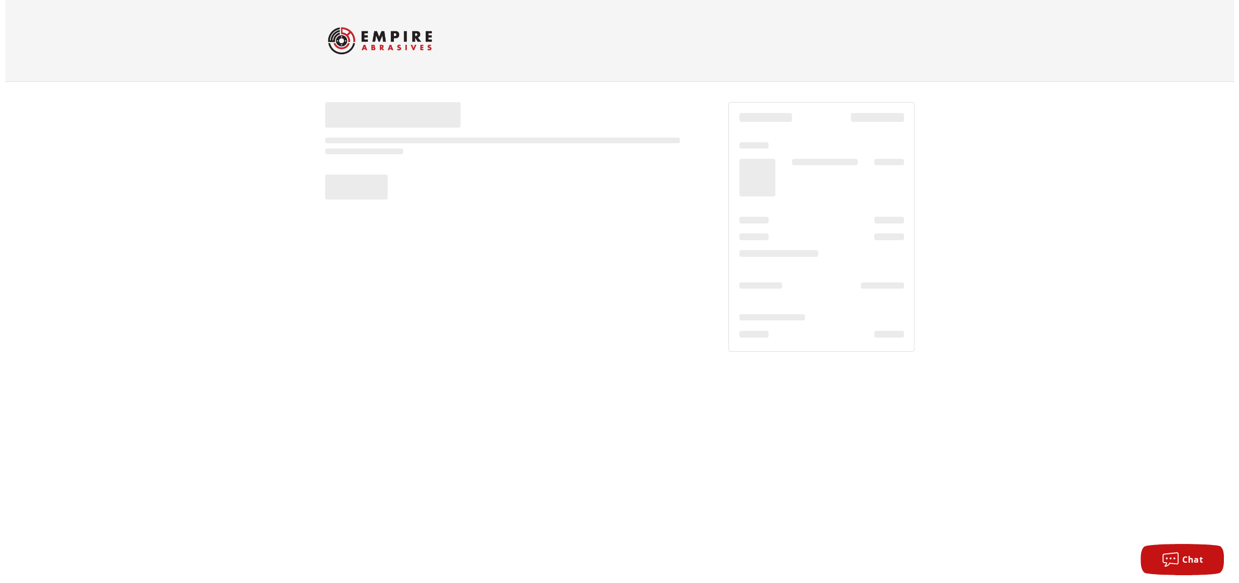
scroll to position [0, 0]
